Goal: Information Seeking & Learning: Check status

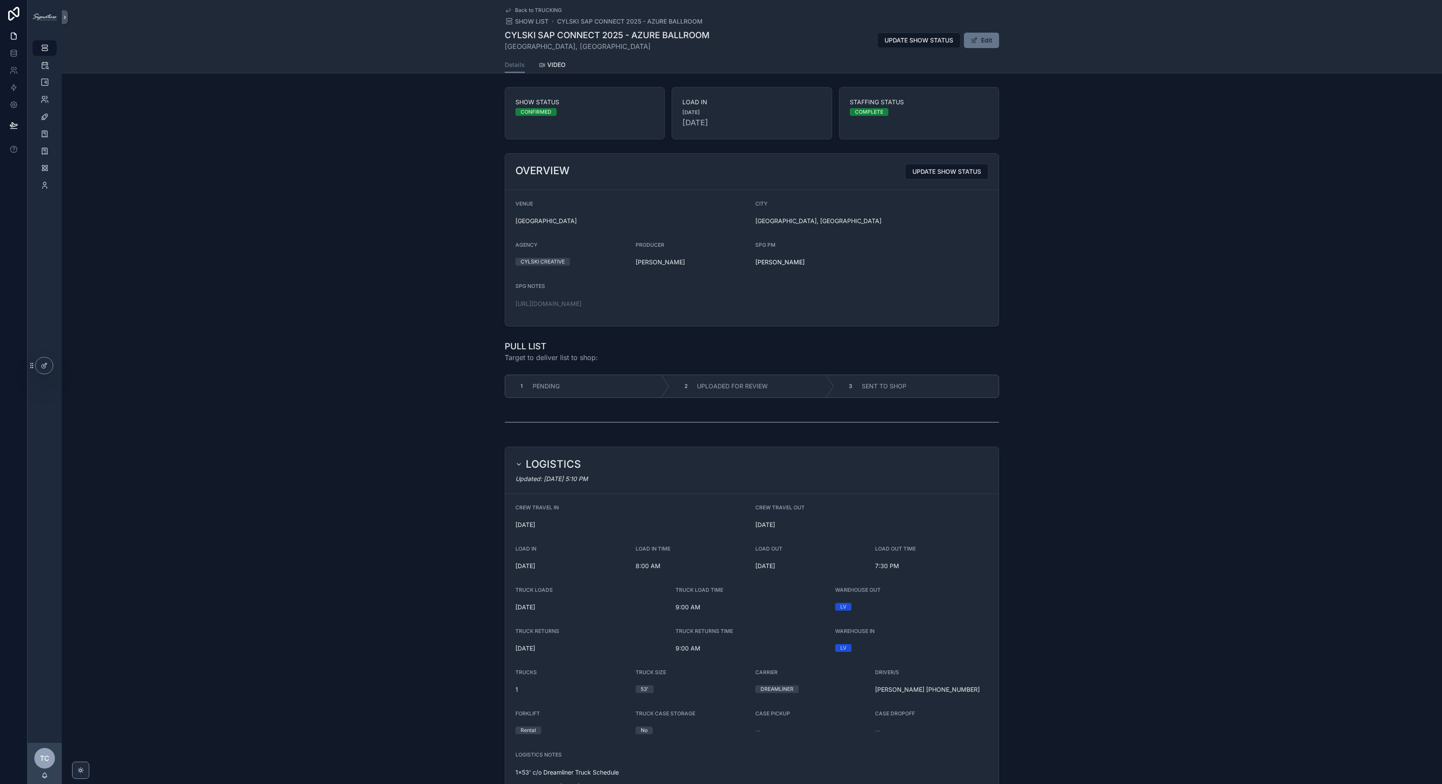
scroll to position [958, 0]
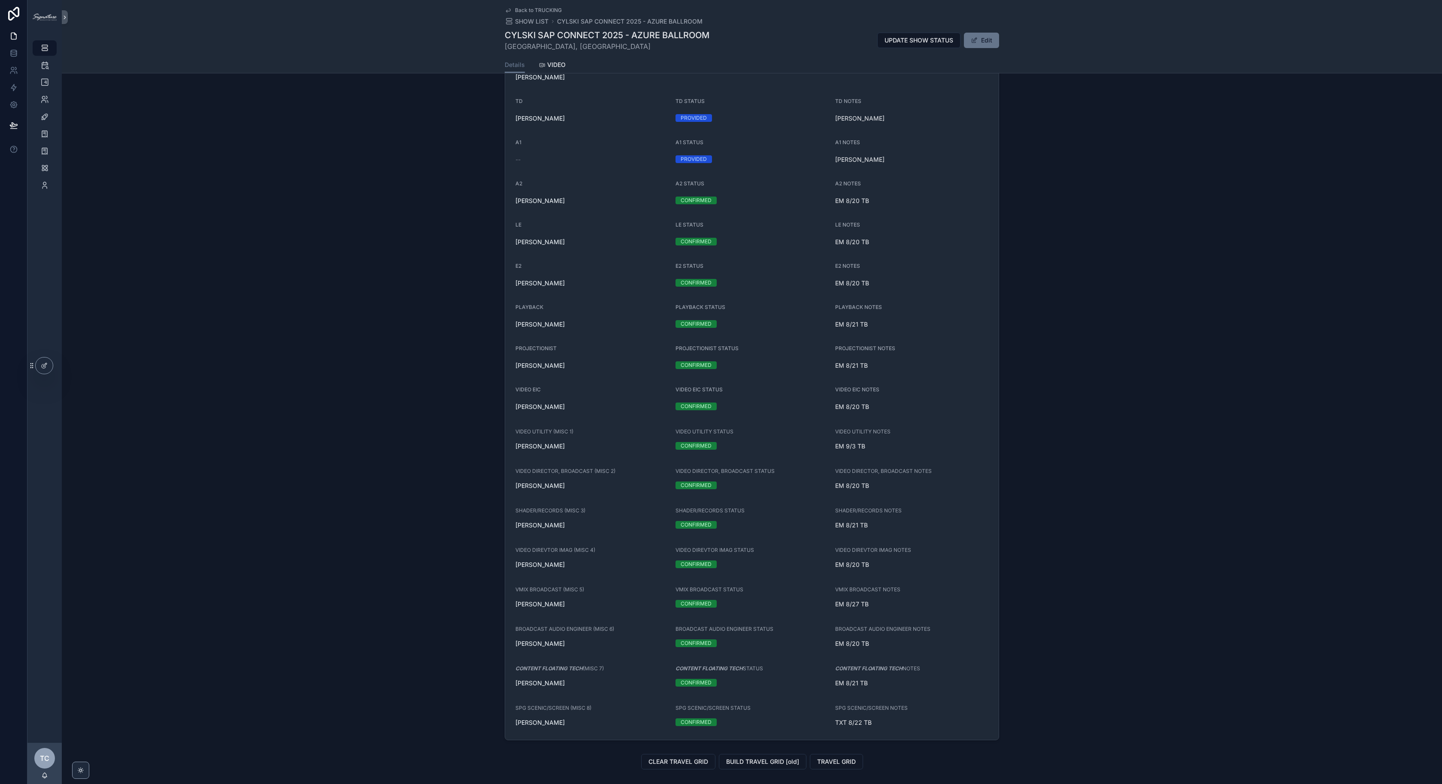
click at [327, 176] on div "STAFFING EDIT NEEDED/VISIBLE ROLES ADD NEW CONTRACTOR Updated: [DATE] 6:23 PM S…" at bounding box center [752, 345] width 1381 height 798
click at [48, 131] on icon "scrollable content" at bounding box center [44, 134] width 9 height 9
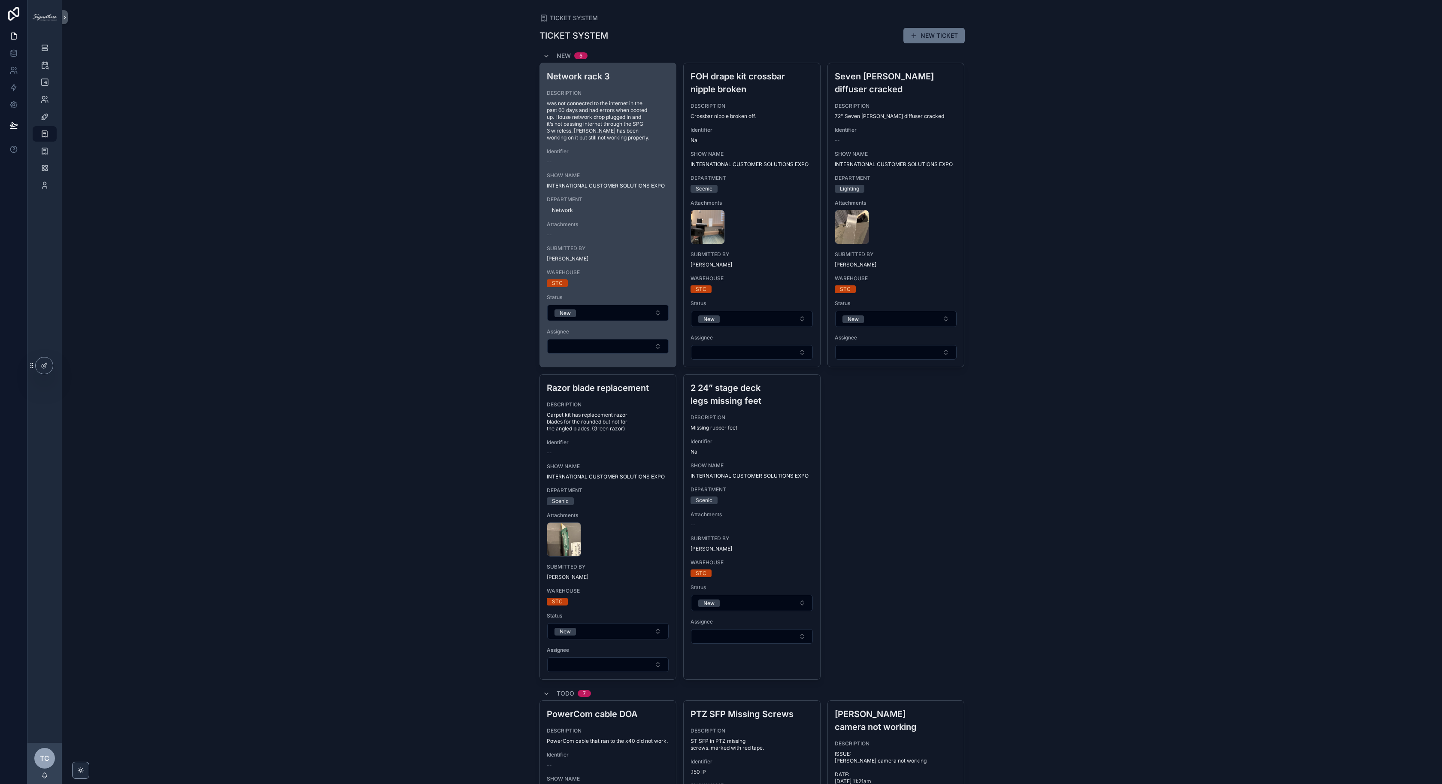
click at [570, 134] on div "Network rack 3 DESCRIPTION was not connected to the internet in the past 60 day…" at bounding box center [608, 212] width 137 height 298
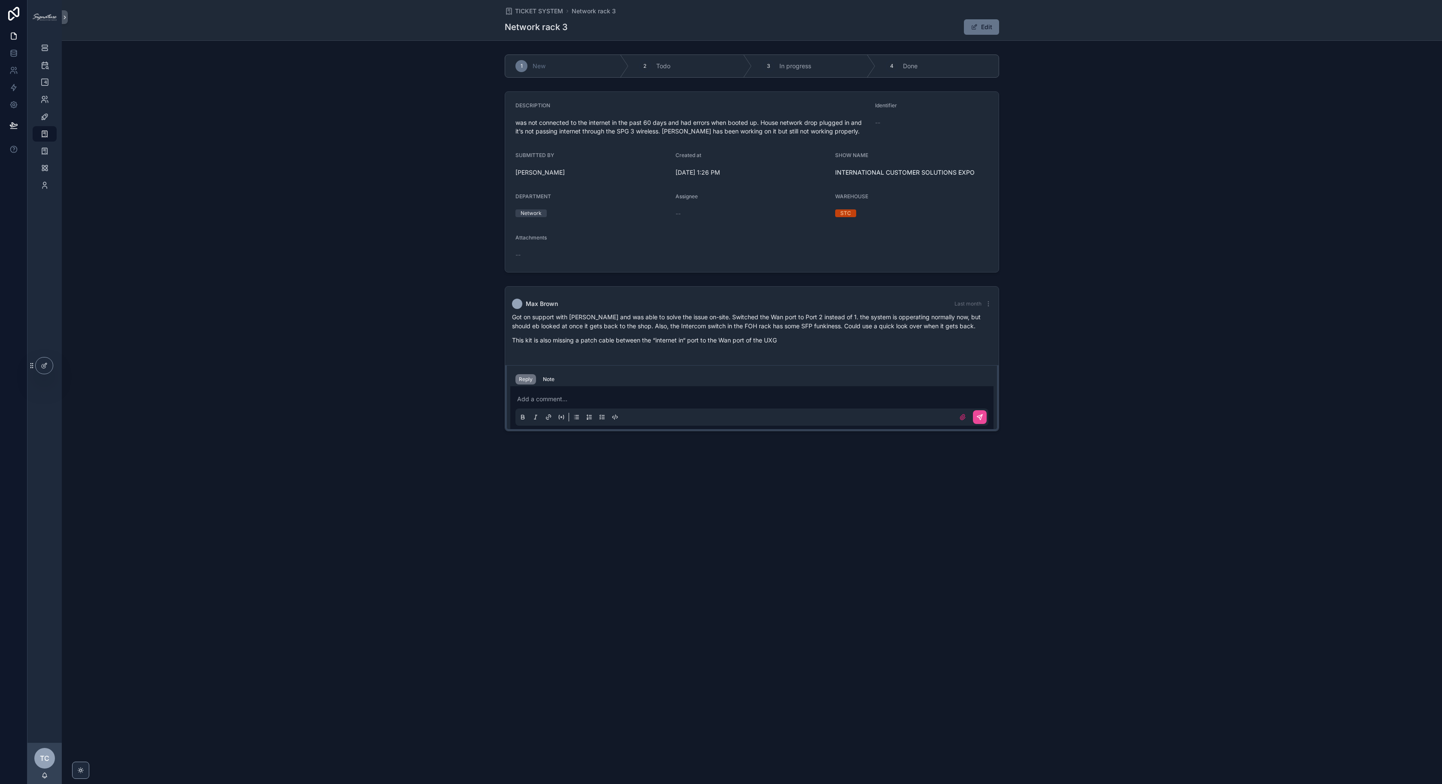
click at [659, 333] on div "Got on support with [PERSON_NAME] and was able to solve the issue on-site. Swit…" at bounding box center [752, 329] width 480 height 32
click at [389, 166] on div "DESCRIPTION was not connected to the internet in the past 60 days and had error…" at bounding box center [752, 182] width 1381 height 188
click at [548, 11] on span "TICKET SYSTEM" at bounding box center [539, 11] width 48 height 9
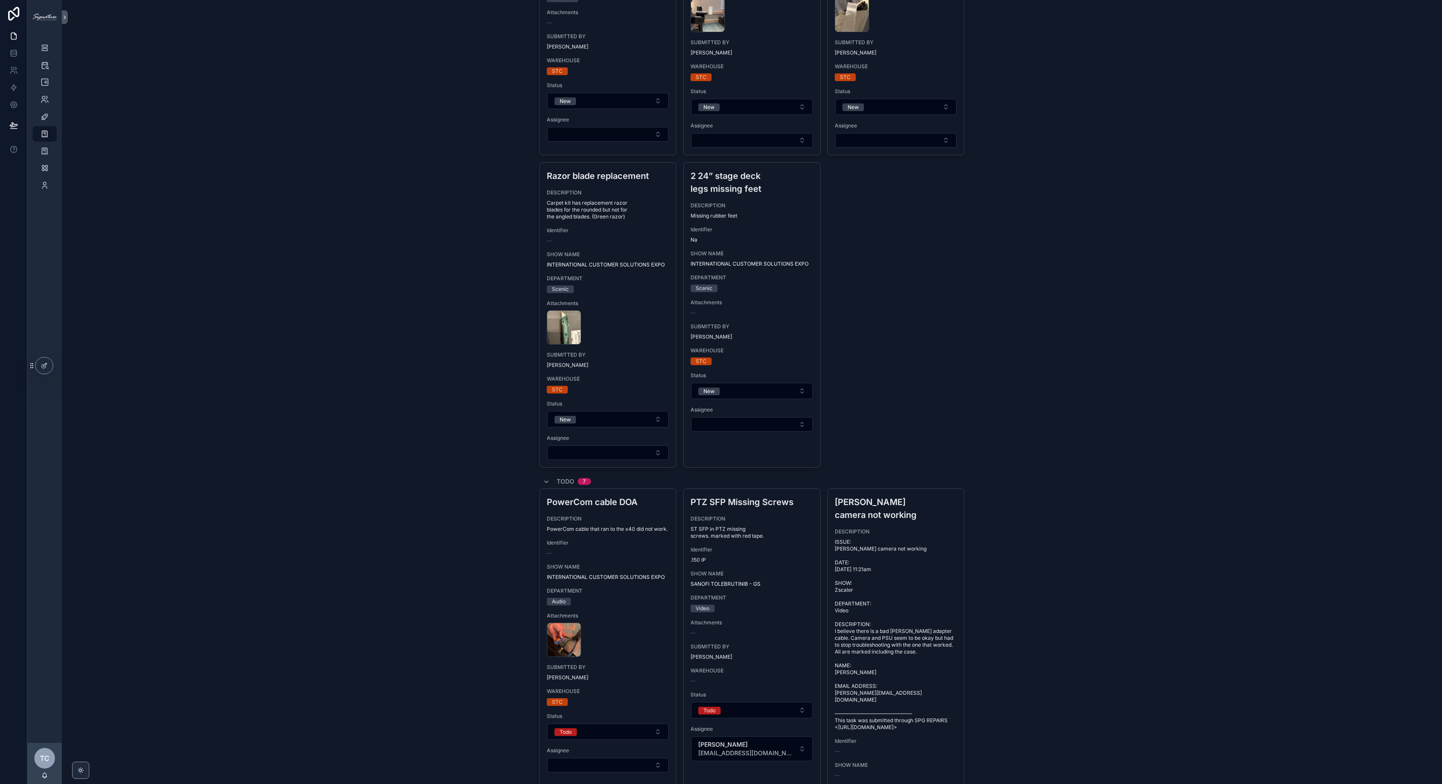
scroll to position [248, 0]
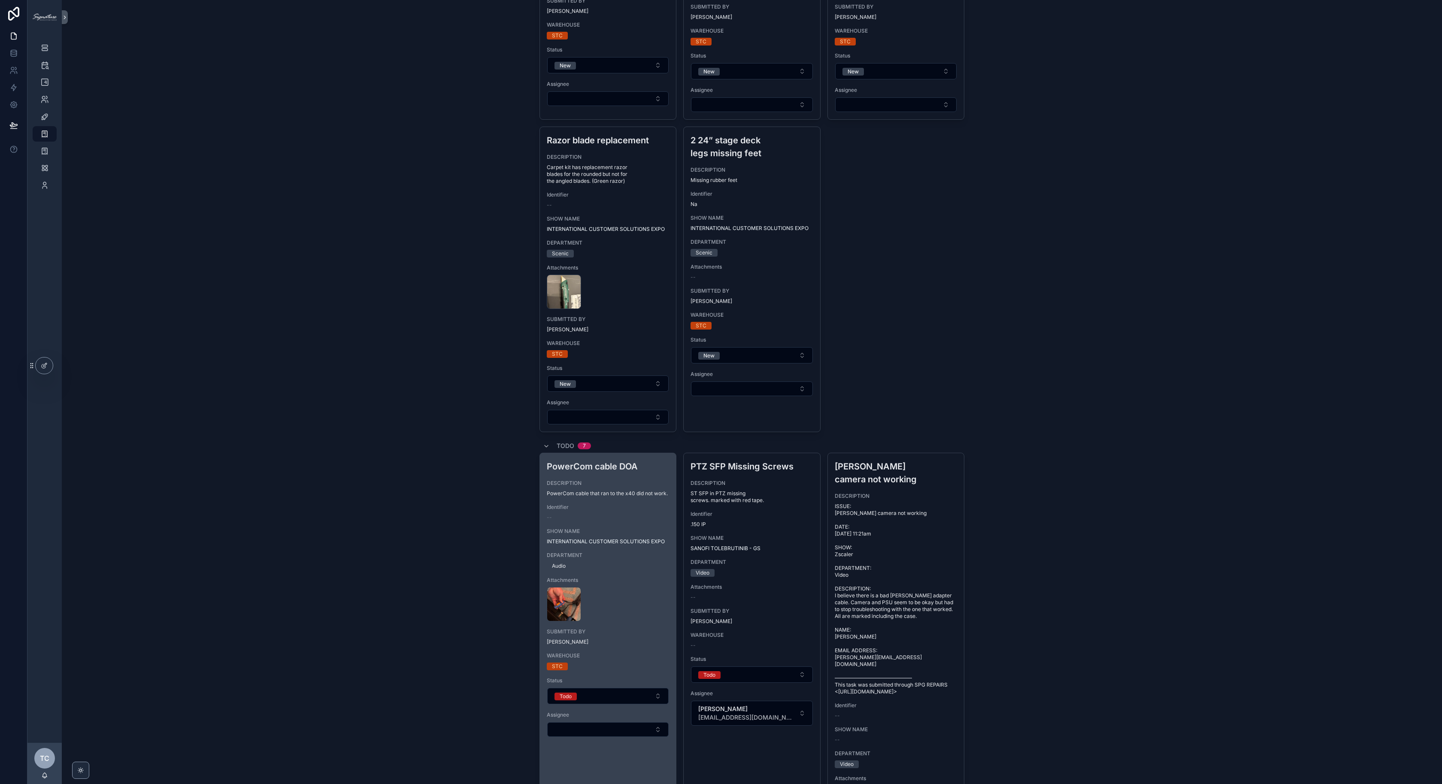
click at [637, 485] on span "DESCRIPTION" at bounding box center [608, 483] width 123 height 7
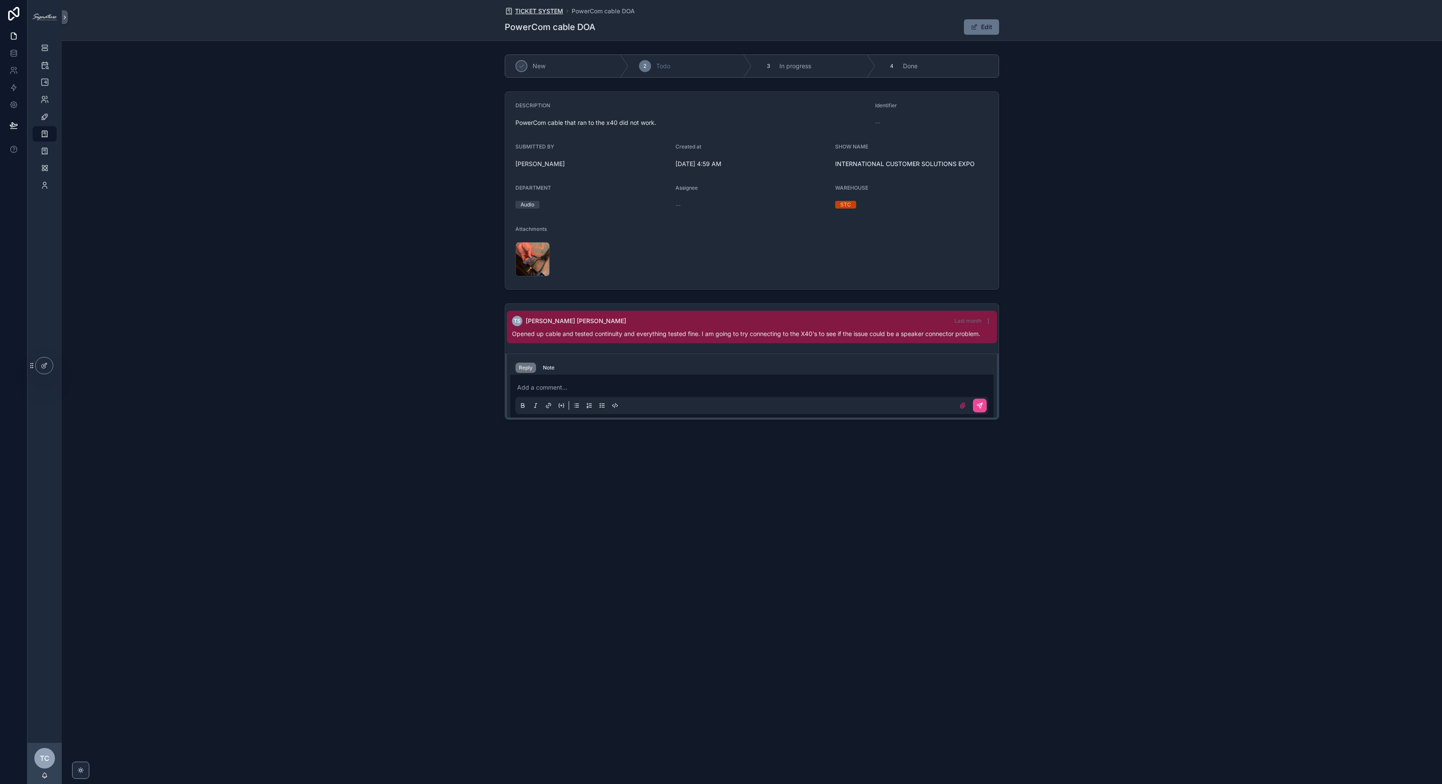
click at [540, 12] on span "TICKET SYSTEM" at bounding box center [539, 11] width 48 height 9
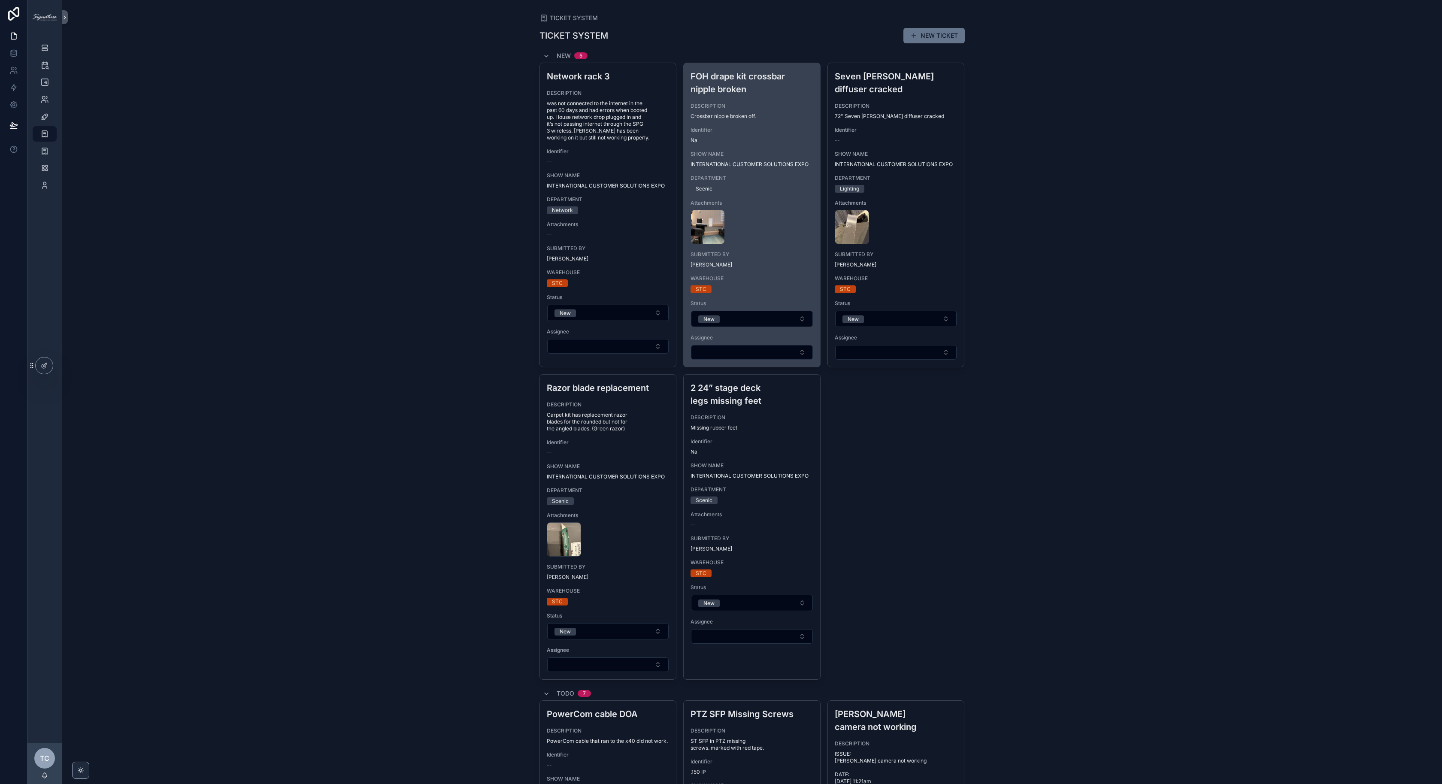
scroll to position [11, 0]
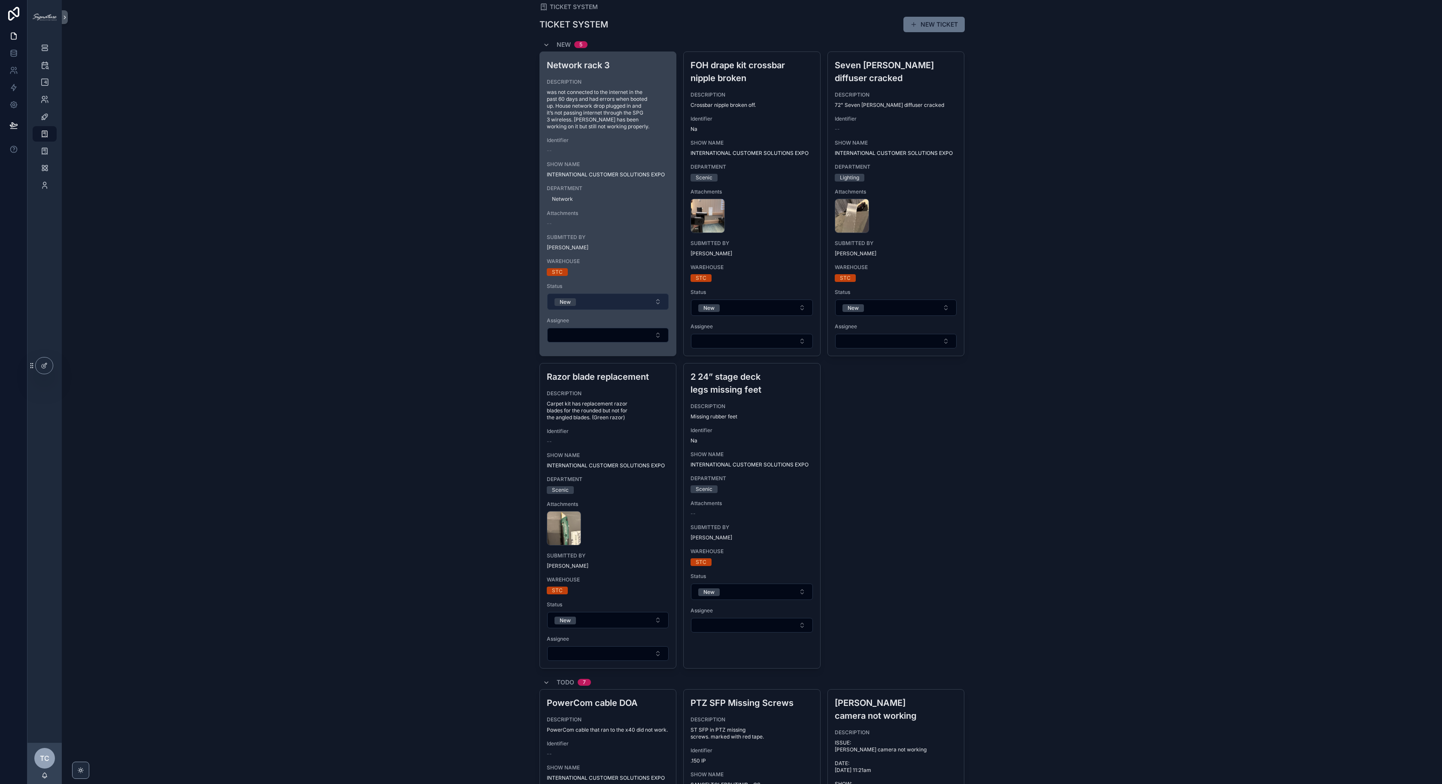
click at [616, 294] on button "New" at bounding box center [608, 302] width 122 height 16
click at [606, 225] on div "Network rack 3 DESCRIPTION was not connected to the internet in the past 60 day…" at bounding box center [608, 201] width 137 height 298
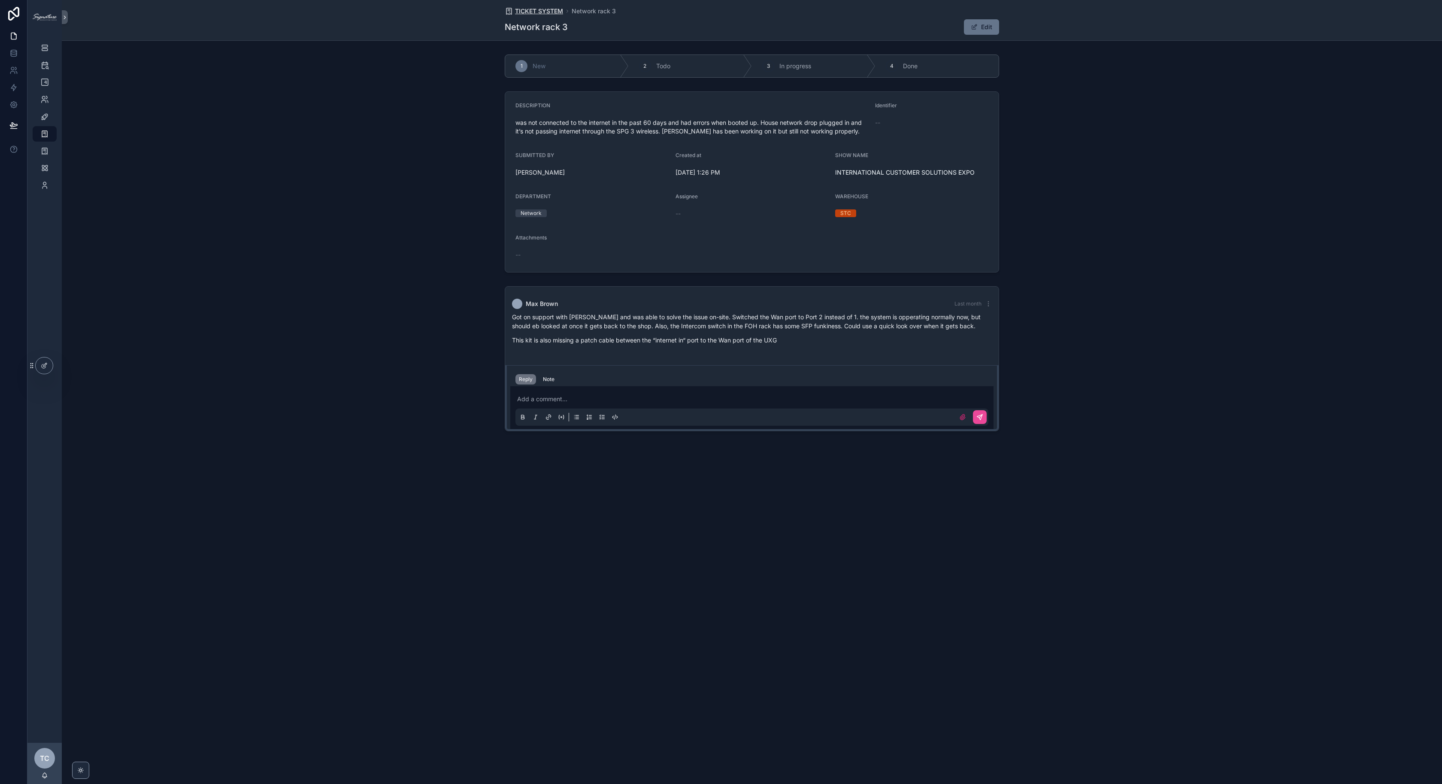
click at [543, 11] on span "TICKET SYSTEM" at bounding box center [539, 11] width 48 height 9
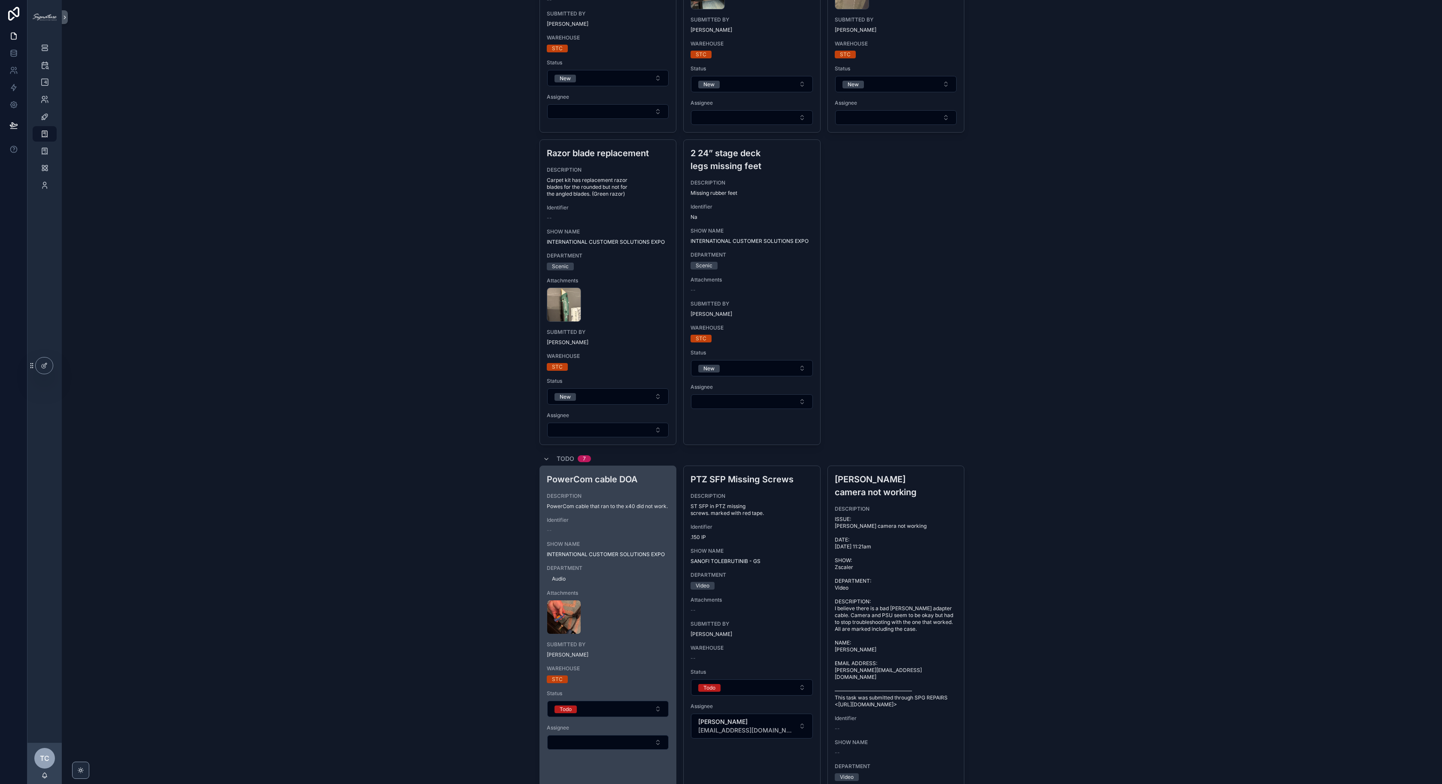
scroll to position [439, 0]
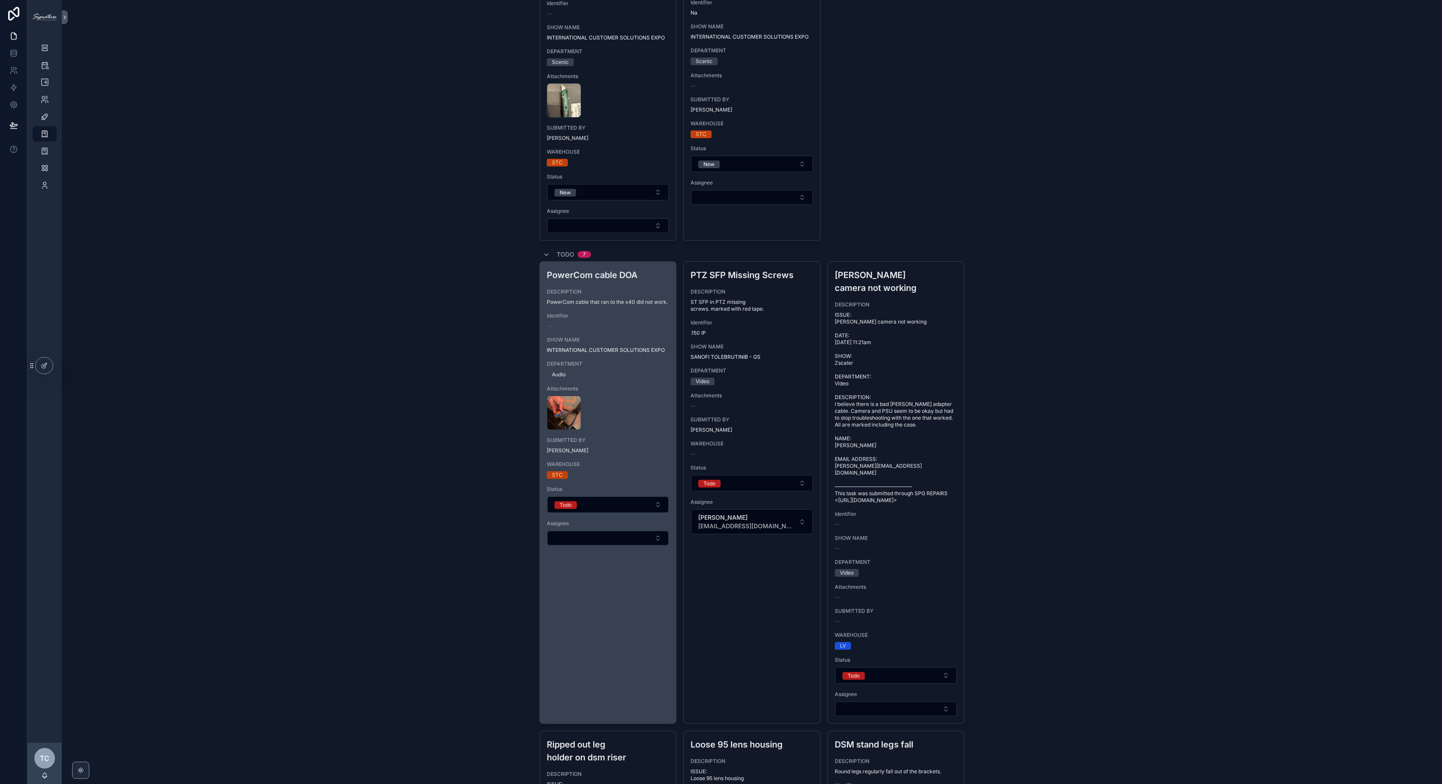
click at [622, 421] on div "image .jpg" at bounding box center [608, 413] width 123 height 34
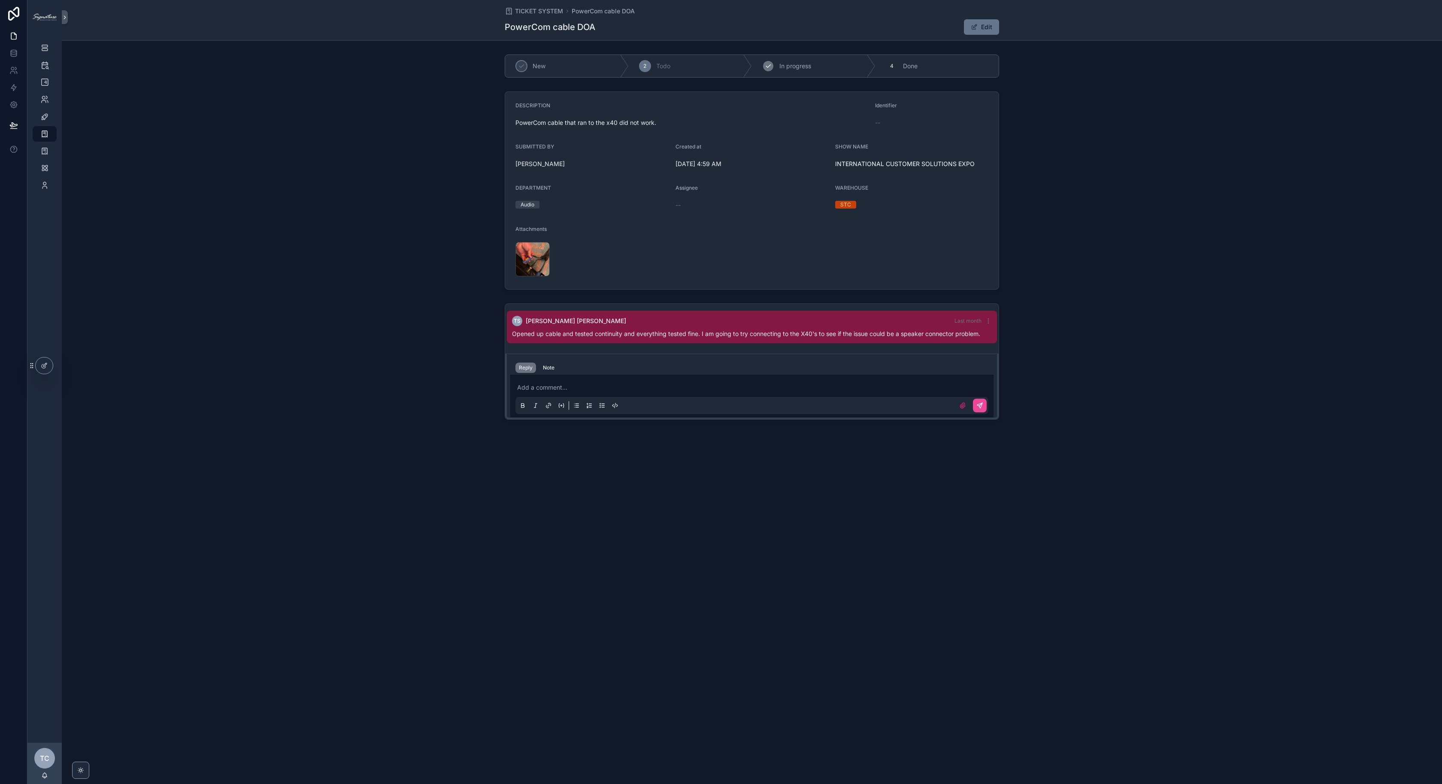
click at [805, 67] on span "In progress" at bounding box center [796, 66] width 32 height 9
click at [549, 12] on span "TICKET SYSTEM" at bounding box center [539, 11] width 48 height 9
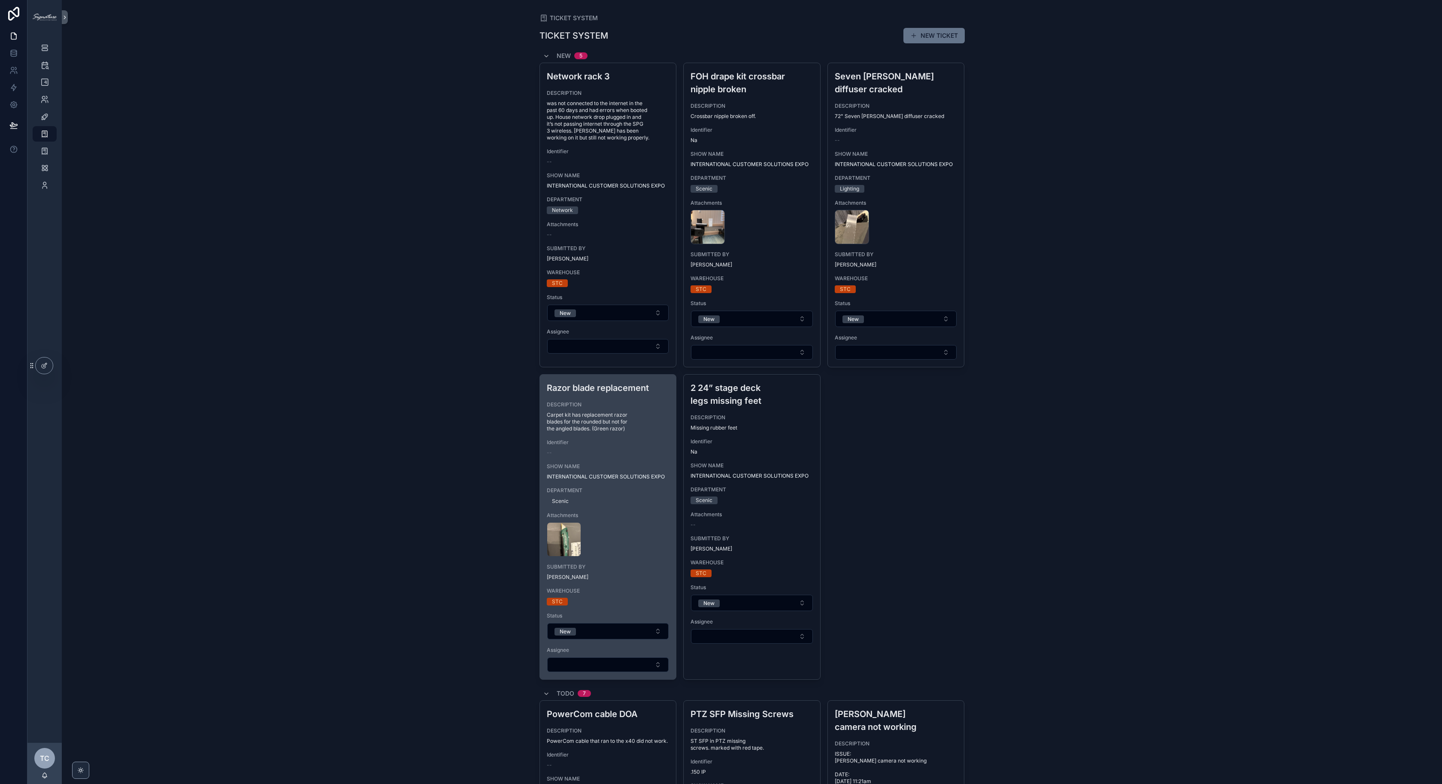
scroll to position [204, 0]
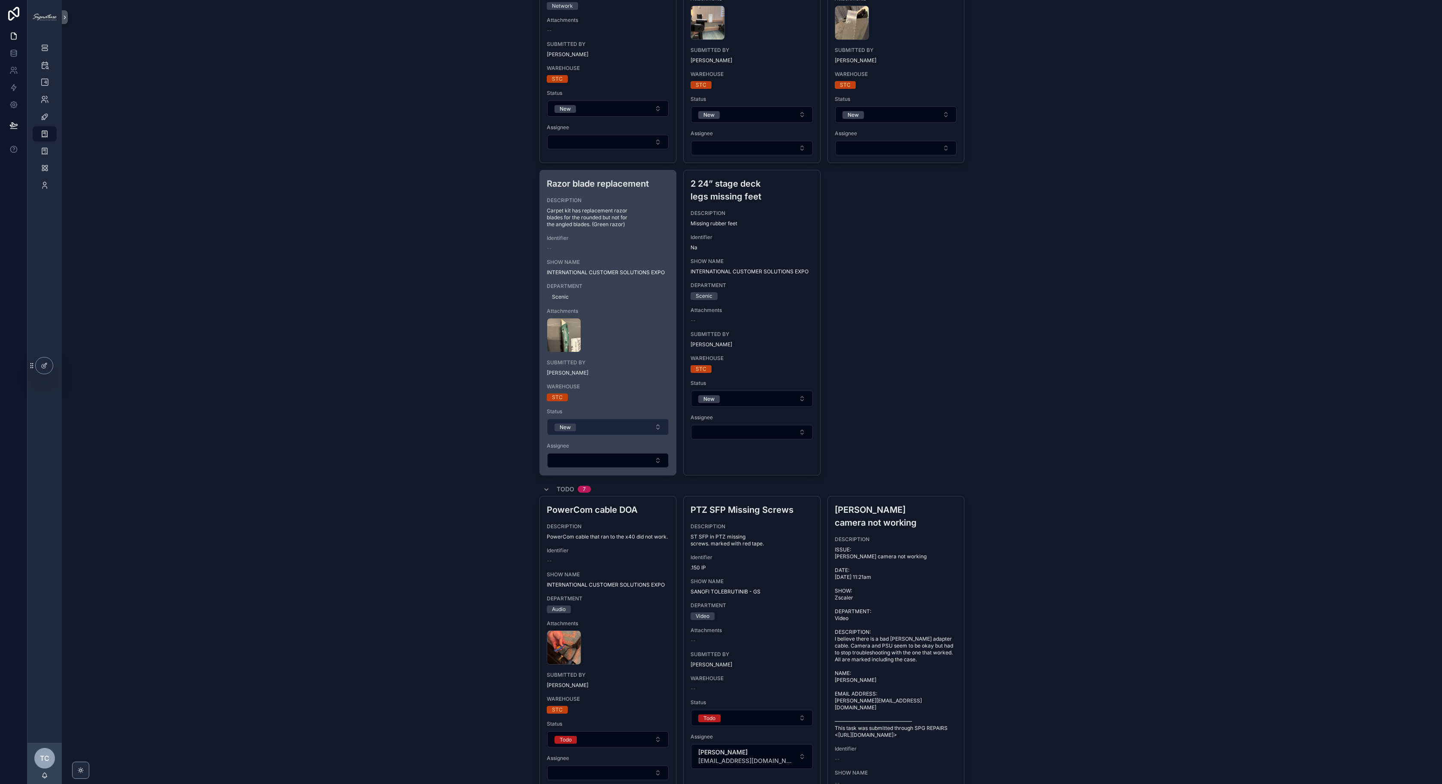
click at [590, 431] on button "New" at bounding box center [608, 427] width 122 height 16
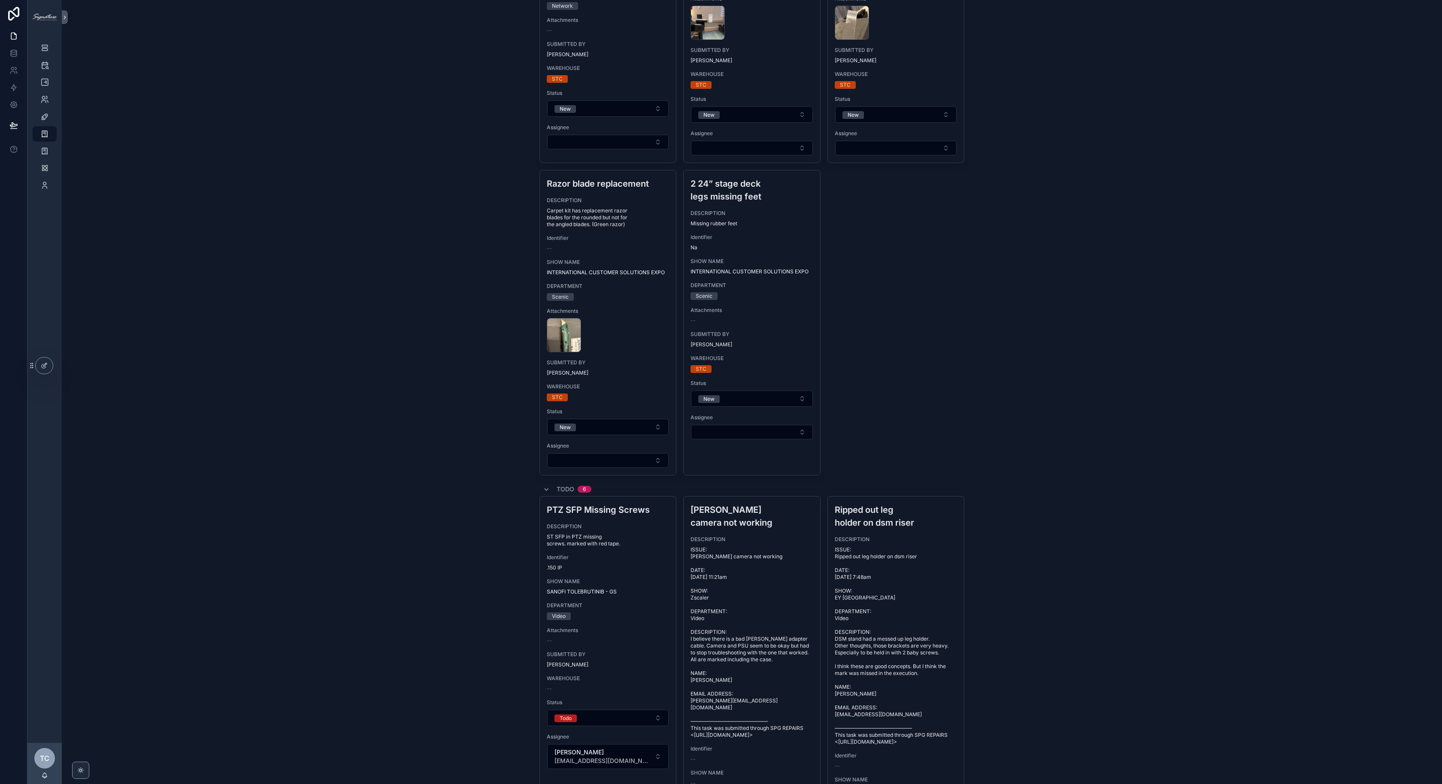
click at [448, 398] on div "TICKET SYSTEM TICKET SYSTEM NEW TICKET New 5 Network rack 3 DESCRIPTION was not…" at bounding box center [752, 188] width 1381 height 784
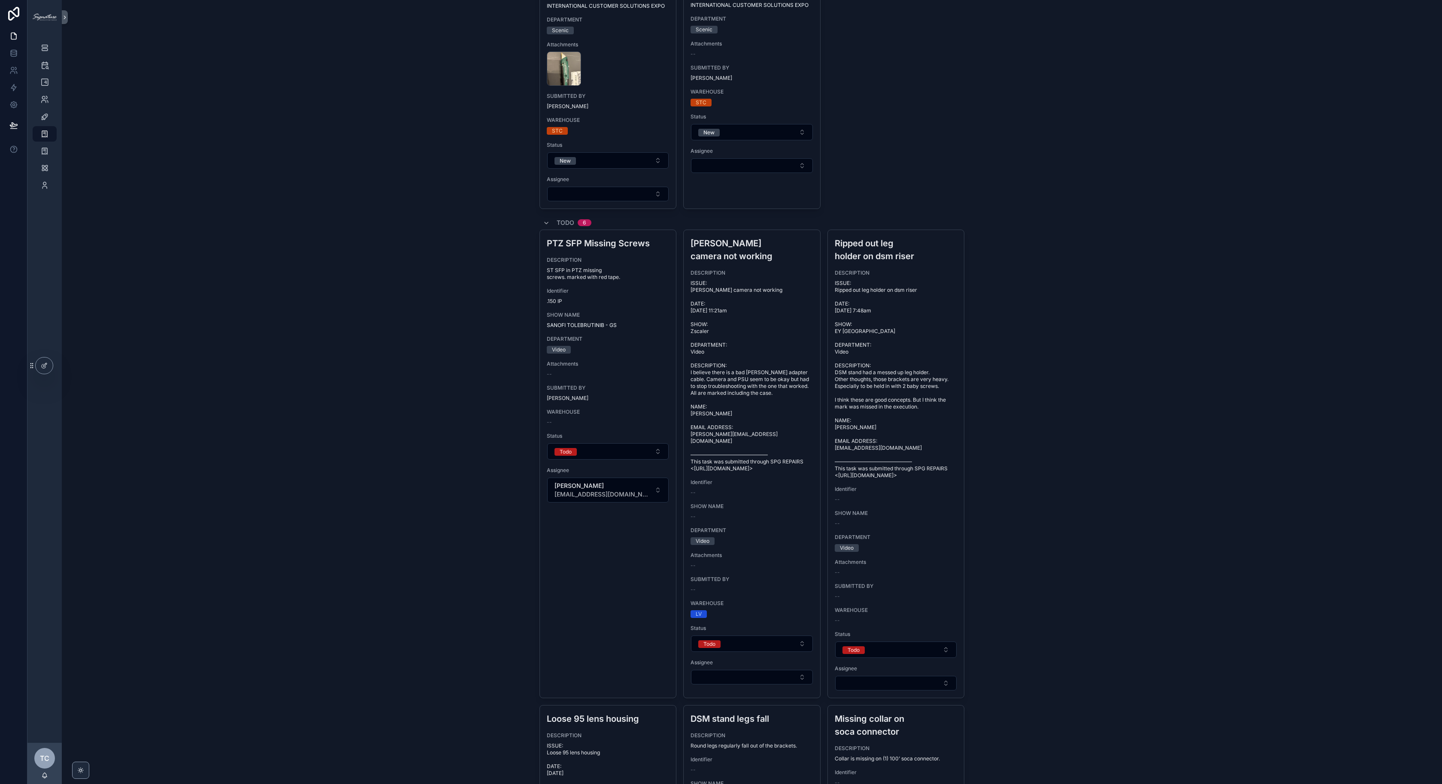
scroll to position [477, 0]
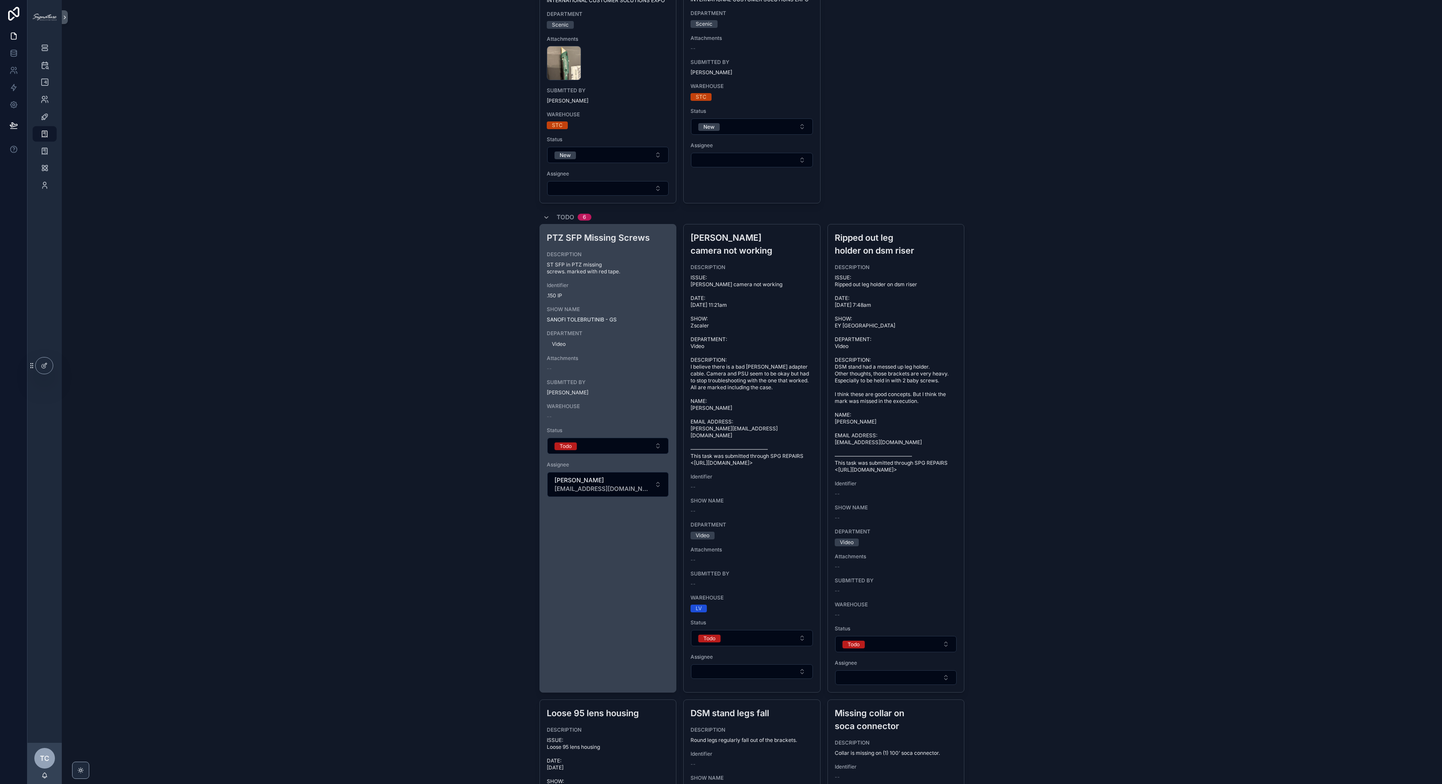
click at [599, 330] on span "DEPARTMENT" at bounding box center [608, 333] width 123 height 7
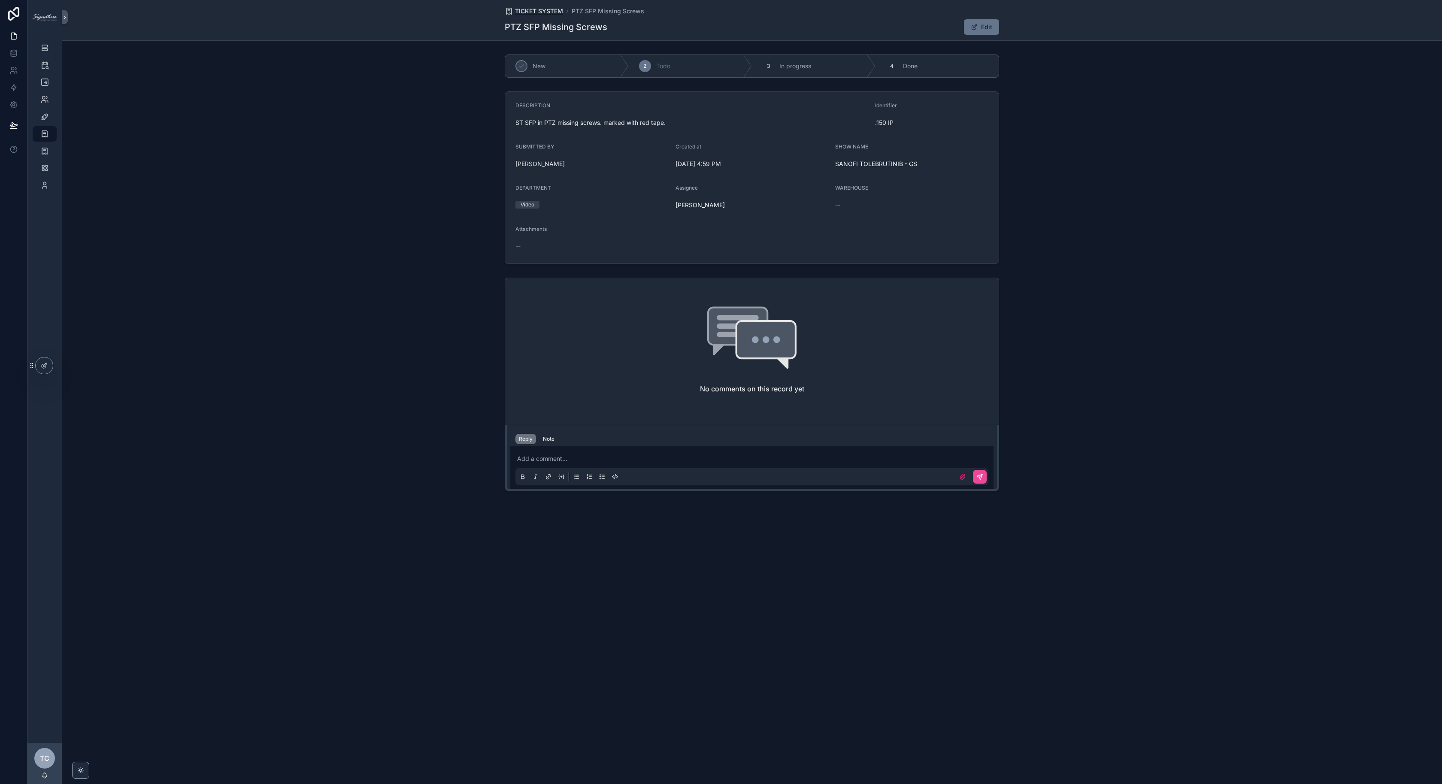
click at [556, 12] on span "TICKET SYSTEM" at bounding box center [539, 11] width 48 height 9
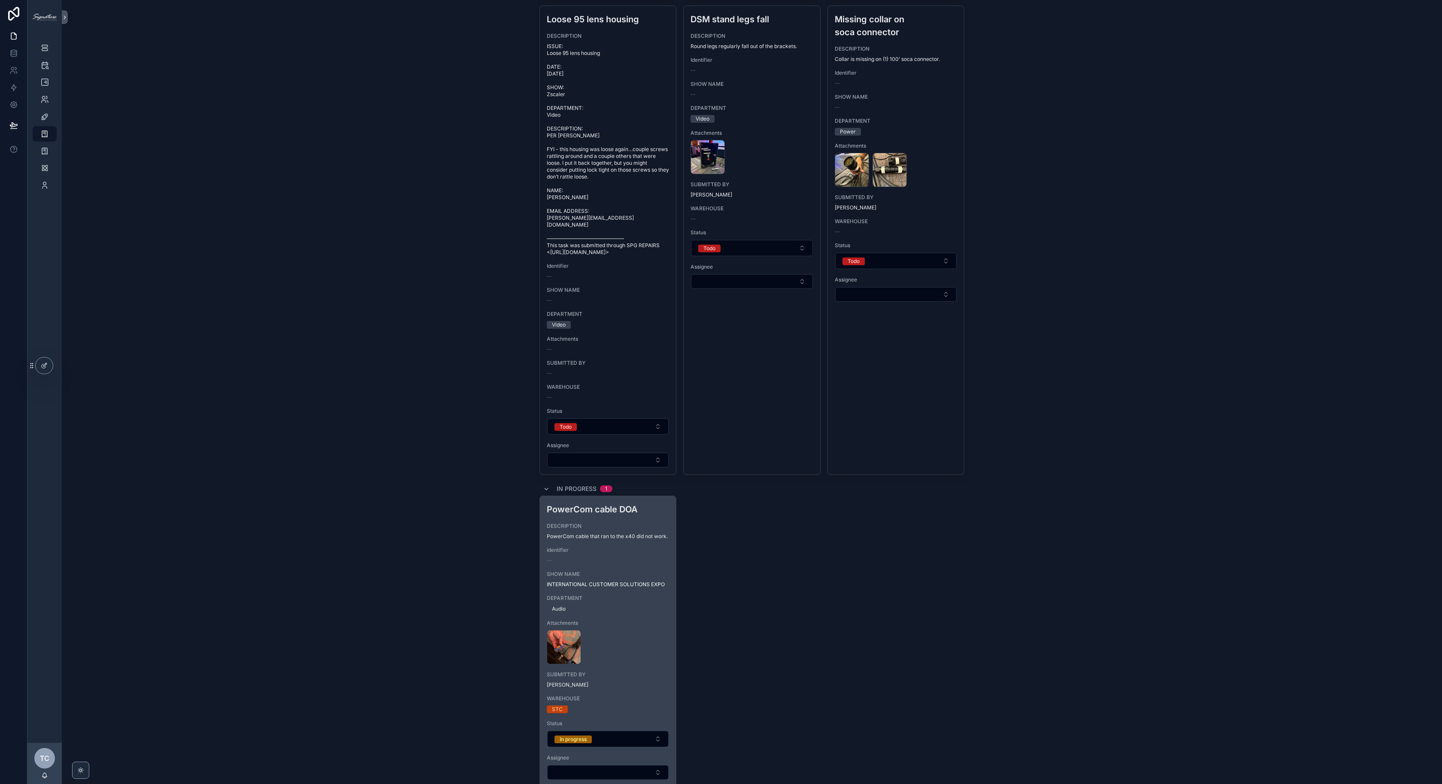
scroll to position [1265, 0]
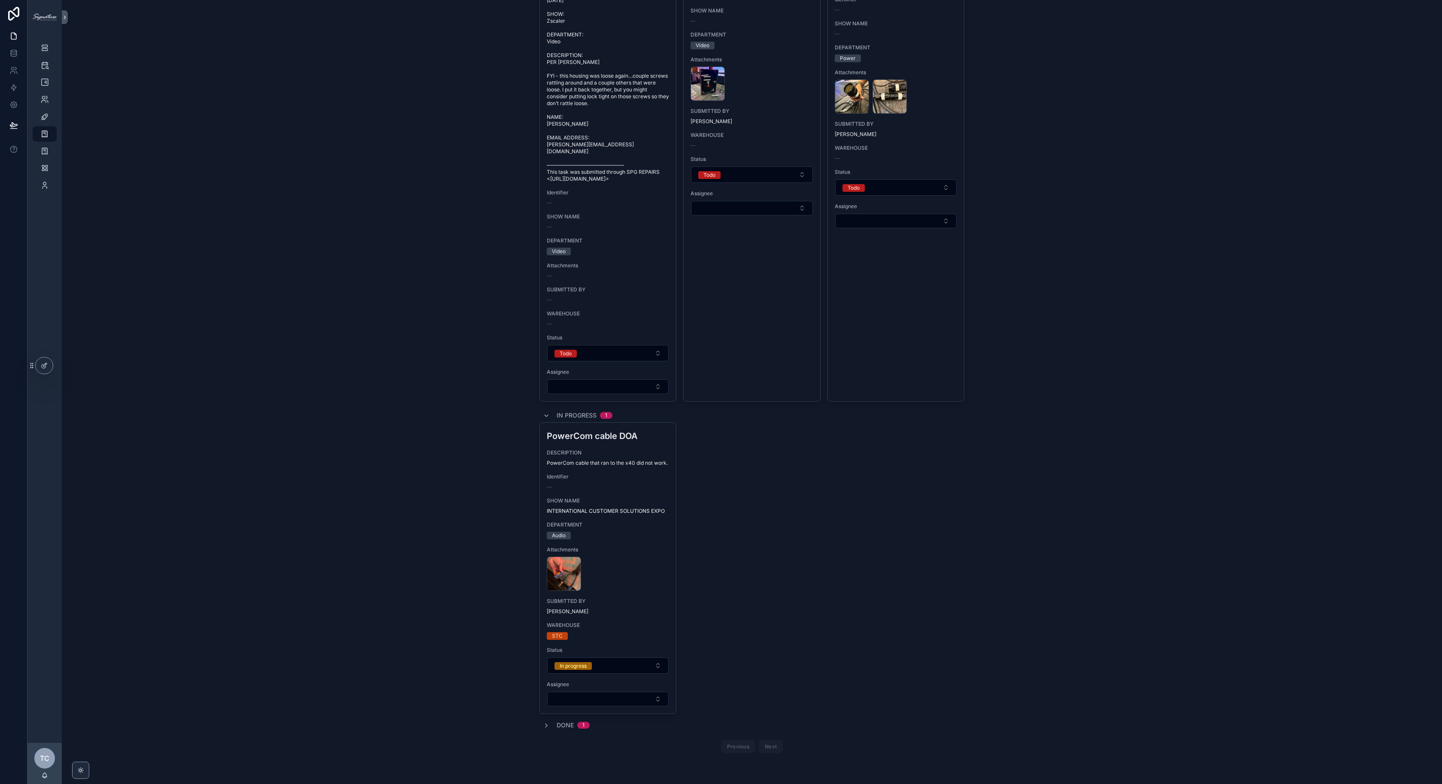
click at [562, 726] on span "Done" at bounding box center [565, 725] width 17 height 9
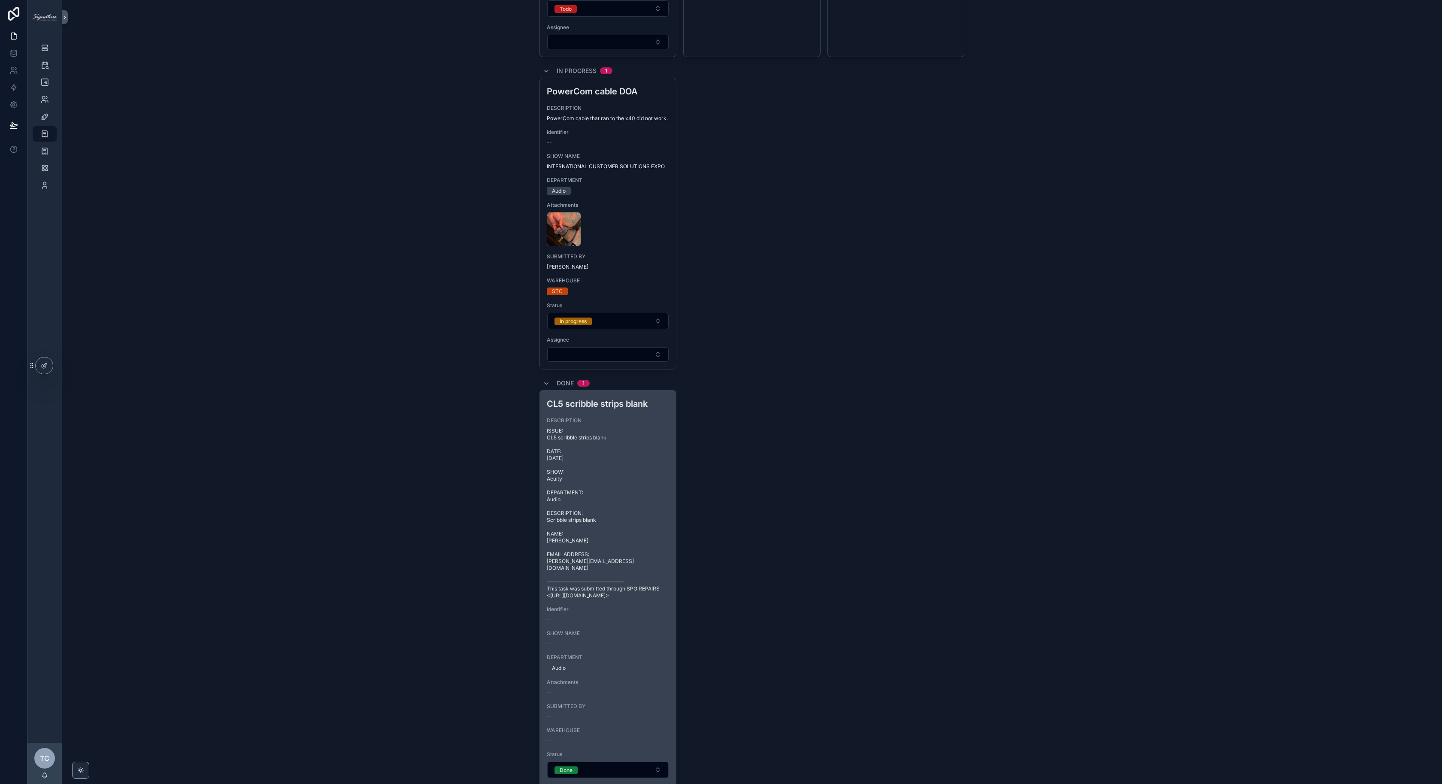
scroll to position [1694, 0]
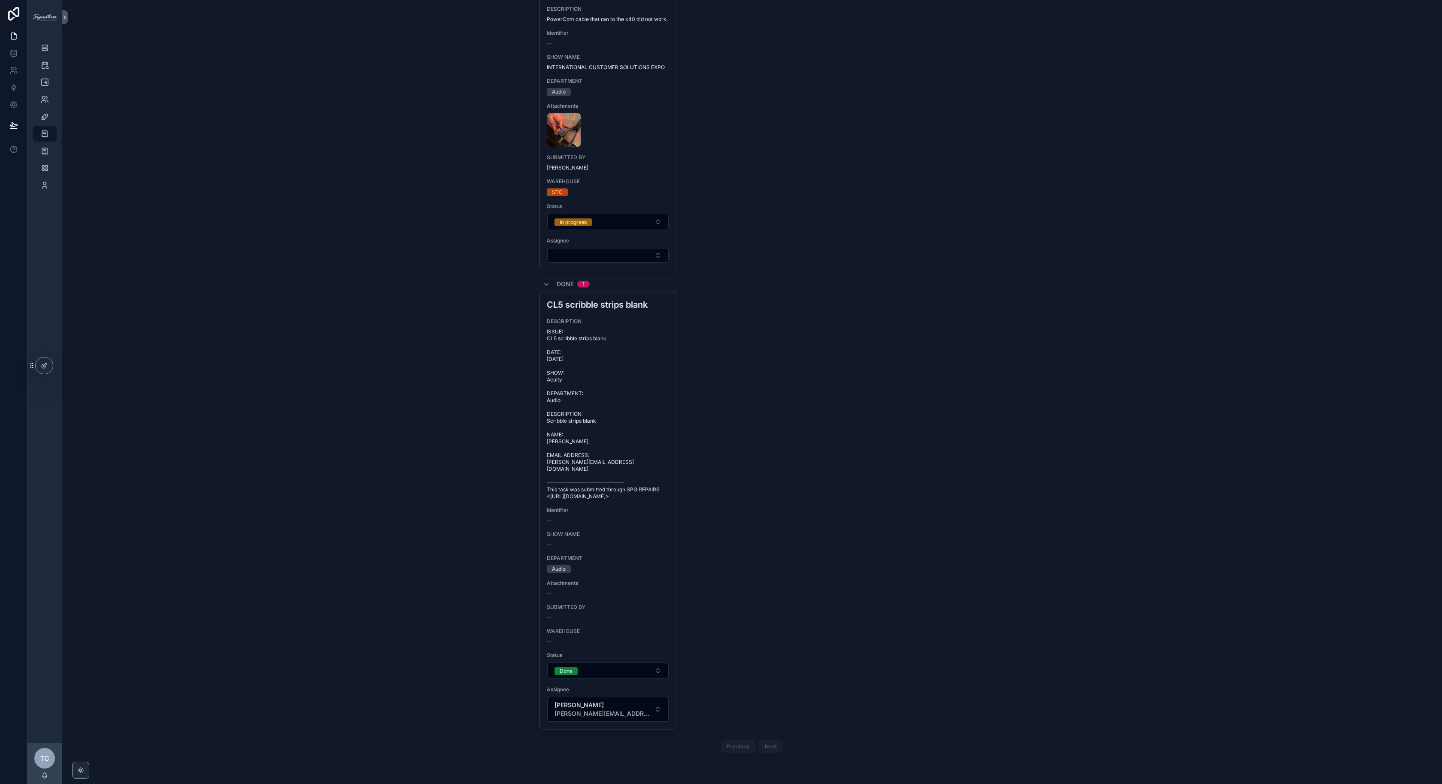
click at [557, 288] on span "Done" at bounding box center [565, 284] width 17 height 9
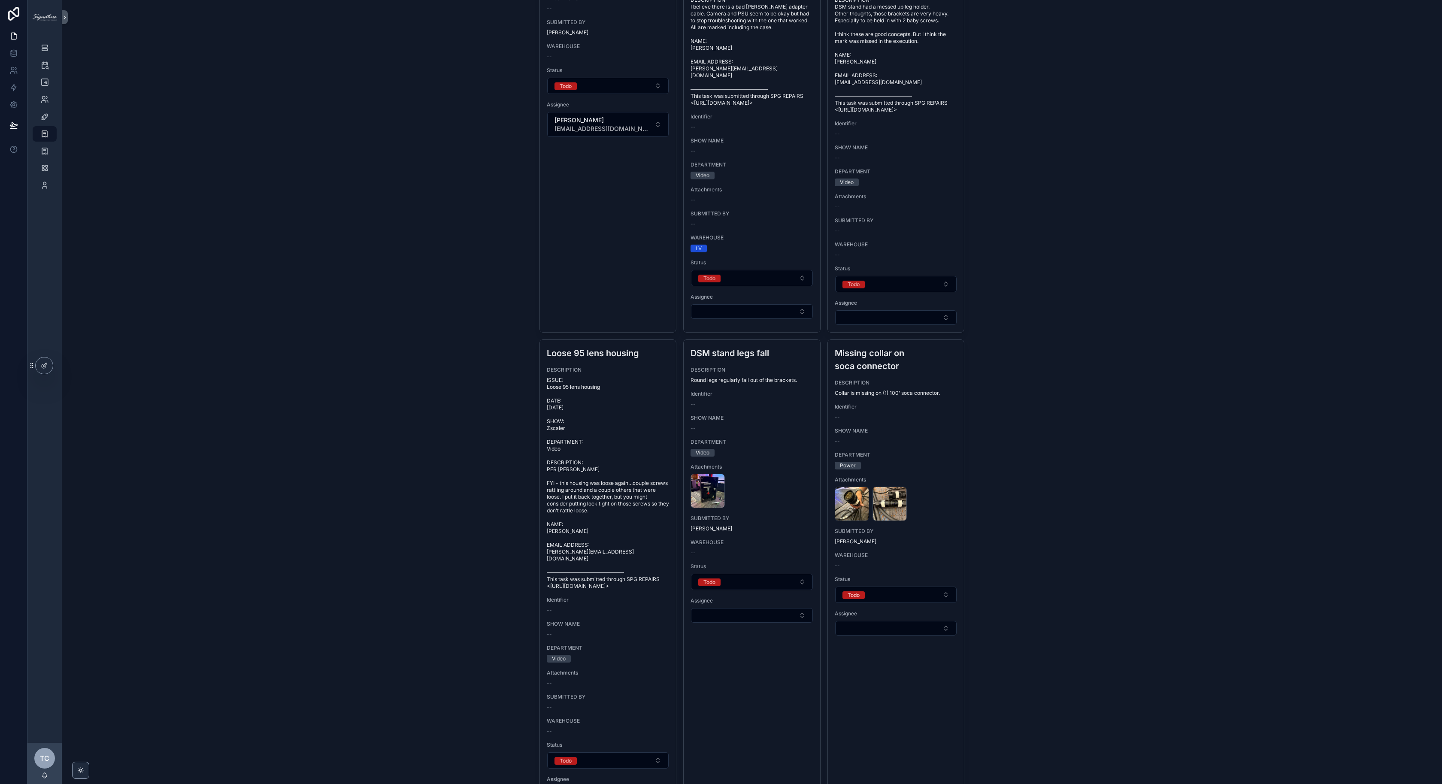
scroll to position [0, 0]
